Goal: Check status: Check status

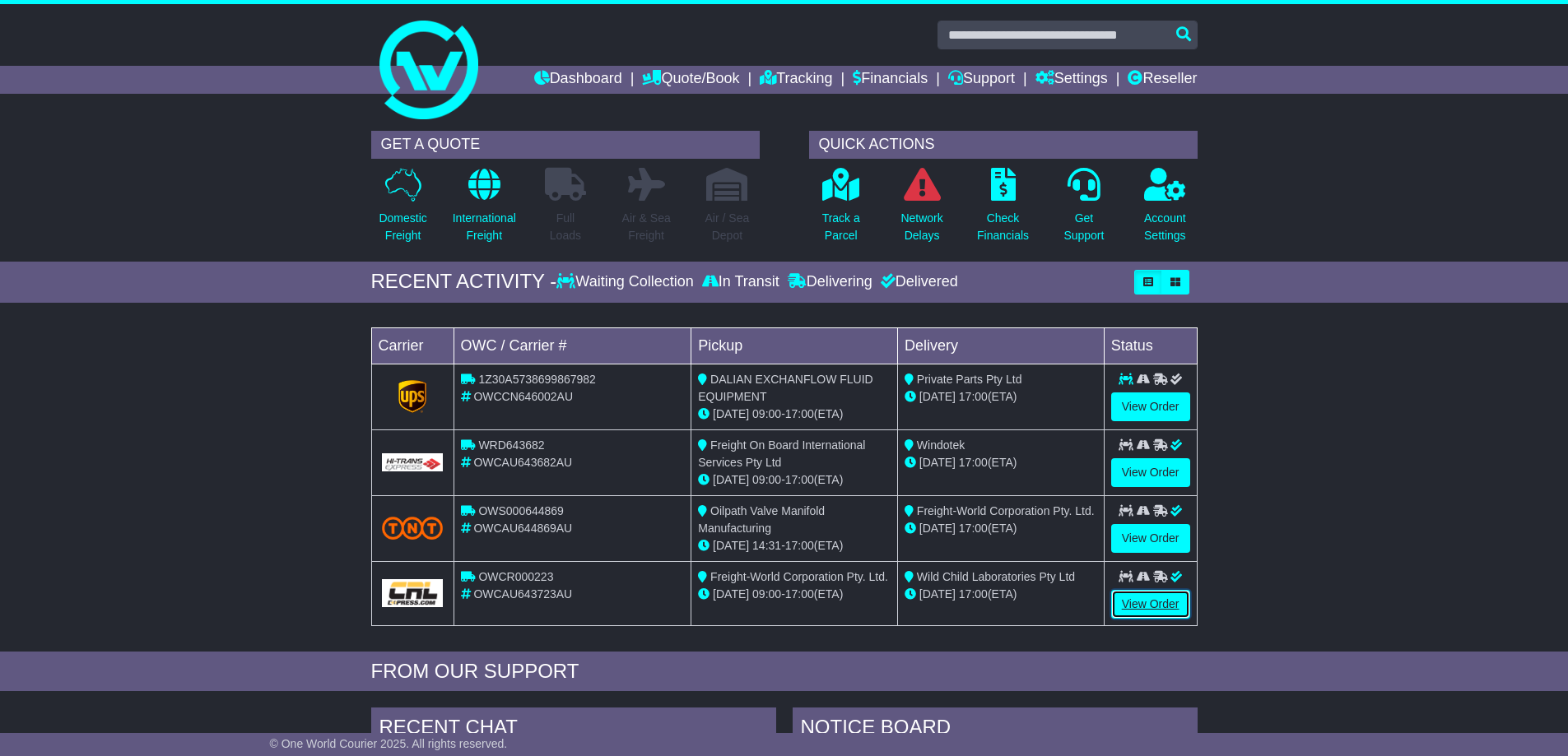
click at [1149, 605] on link "View Order" at bounding box center [1150, 603] width 79 height 28
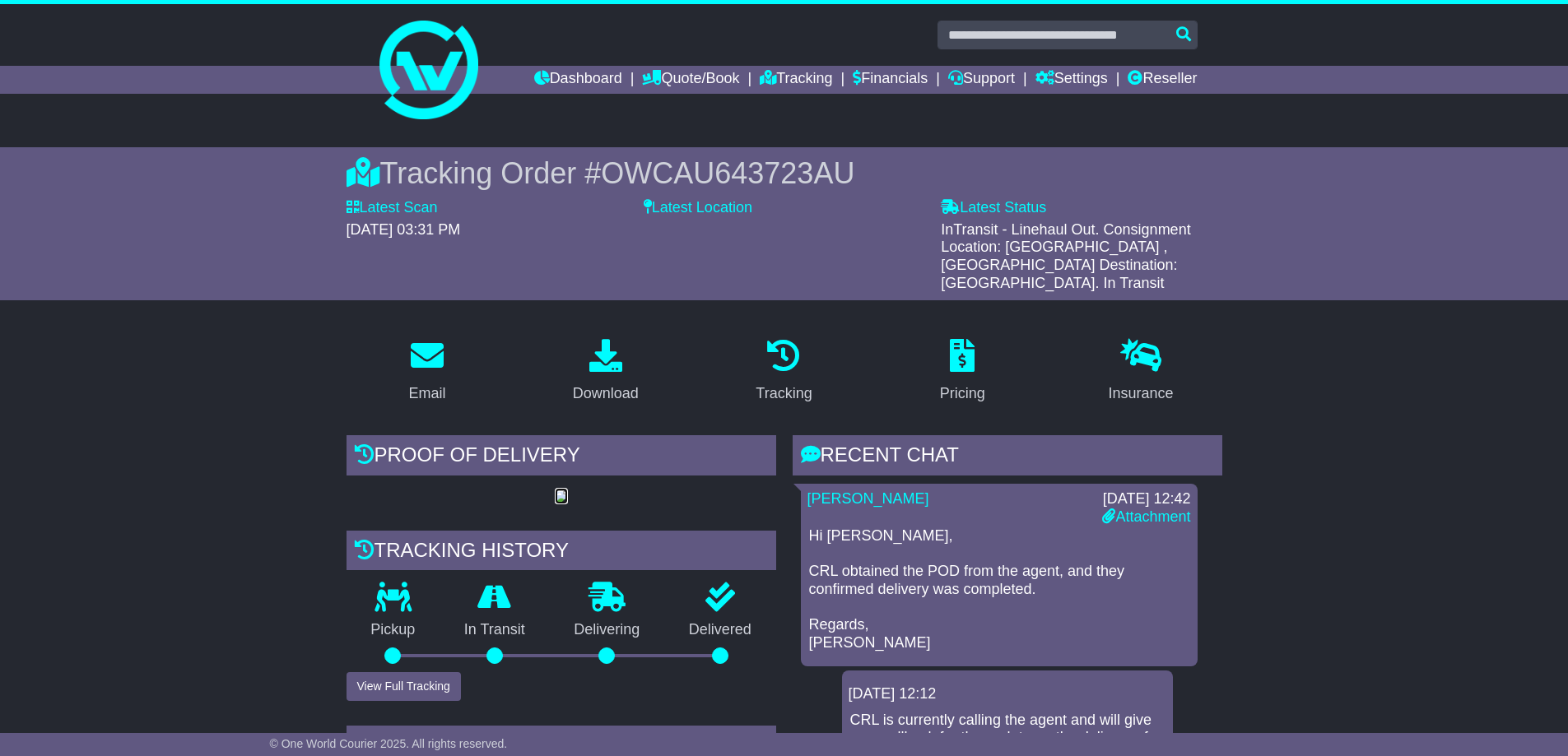
click at [568, 504] on img at bounding box center [560, 497] width 13 height 13
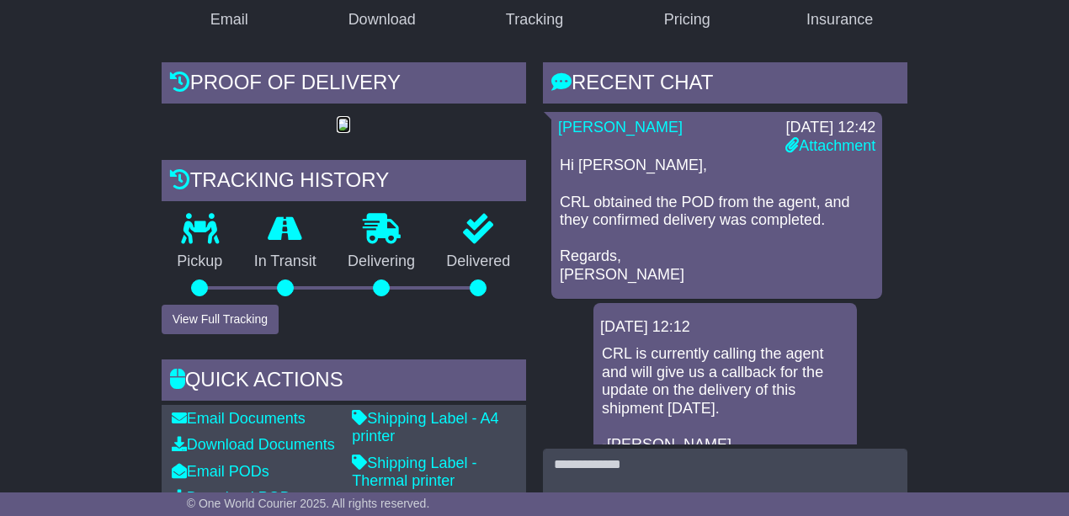
scroll to position [449, 0]
click at [237, 333] on button "View Full Tracking" at bounding box center [220, 318] width 117 height 29
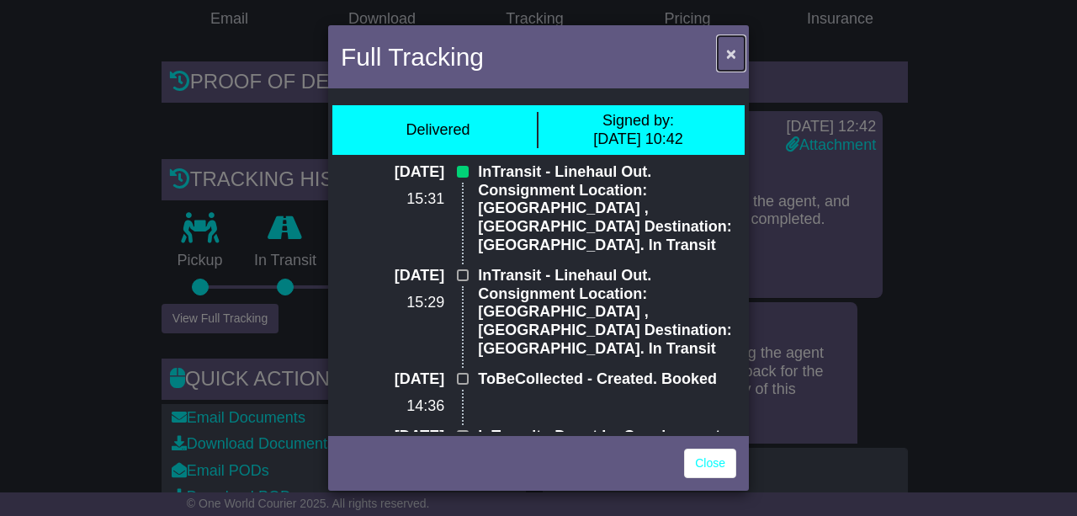
click at [734, 56] on span "×" at bounding box center [731, 53] width 10 height 19
